Goal: Obtain resource: Obtain resource

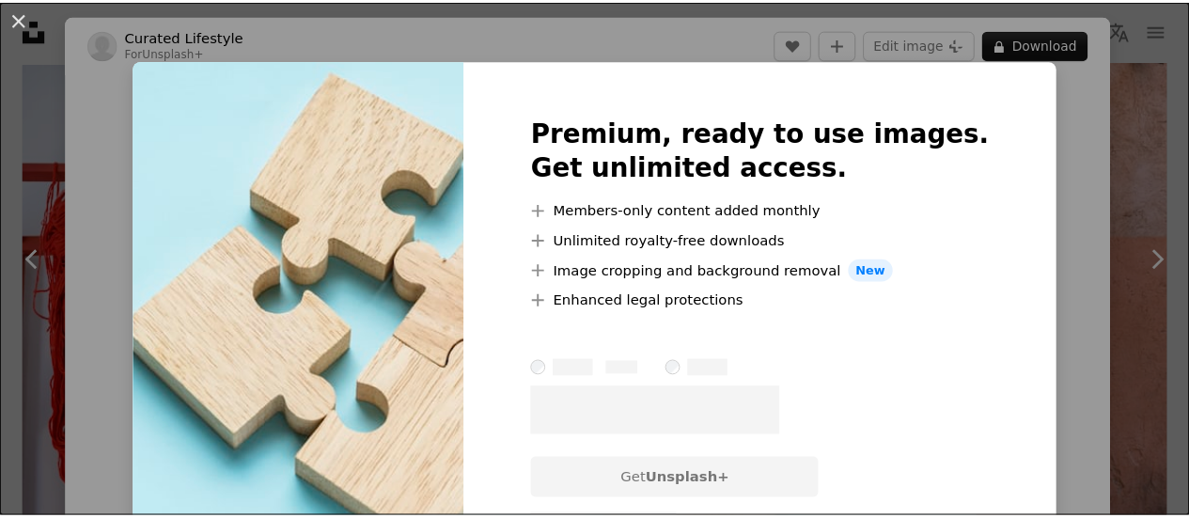
scroll to position [0, 10]
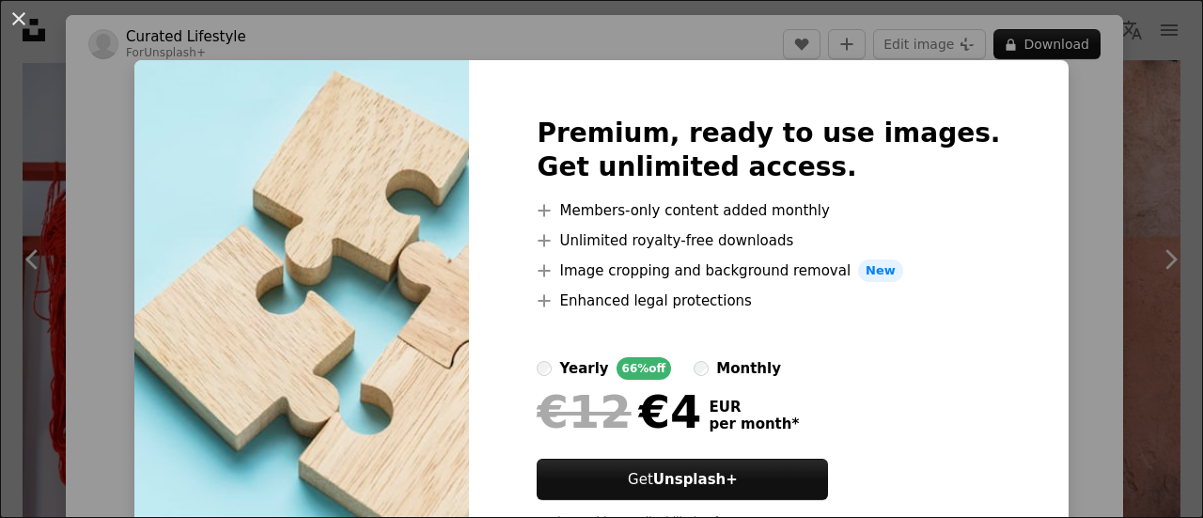
click at [1039, 216] on div "An X shape Premium, ready to use images. Get unlimited access. A plus sign Memb…" at bounding box center [601, 259] width 1203 height 518
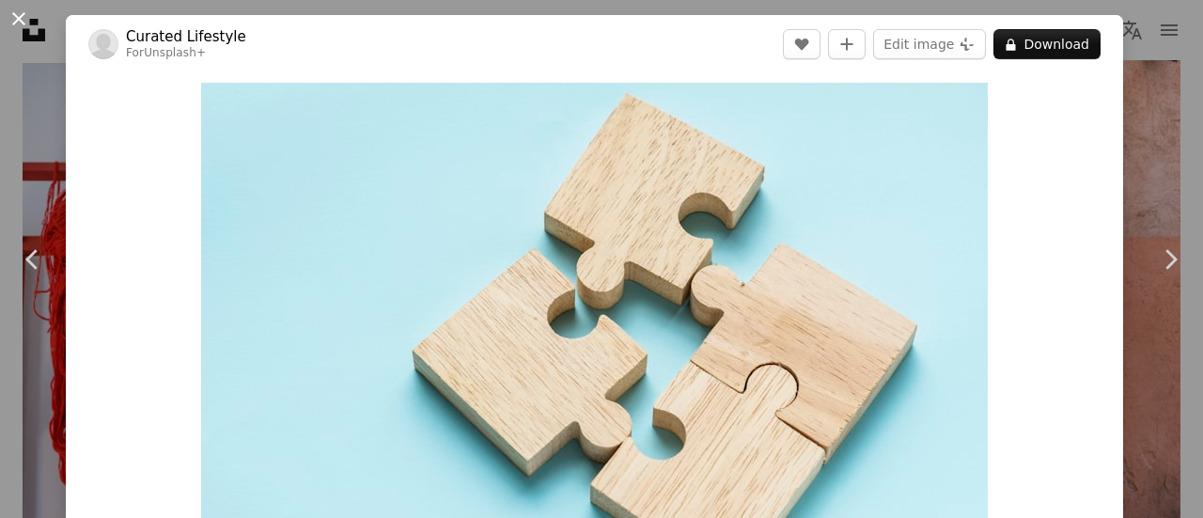
click at [19, 20] on button "An X shape" at bounding box center [19, 19] width 23 height 23
